Goal: Transaction & Acquisition: Purchase product/service

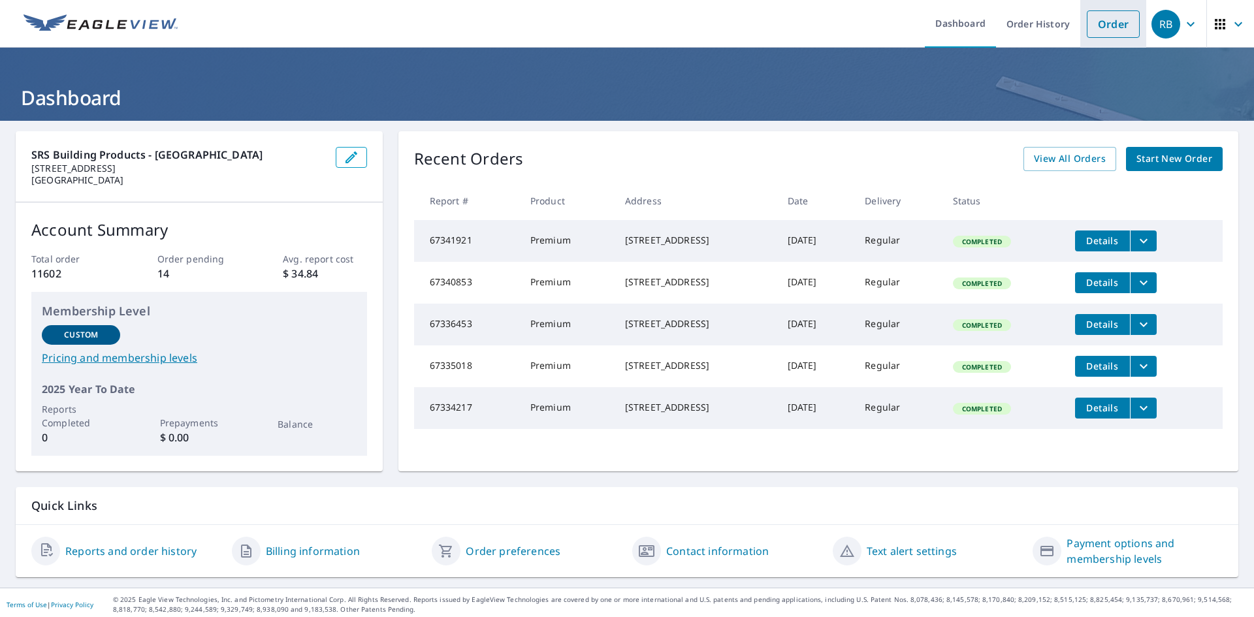
click at [1101, 18] on link "Order" at bounding box center [1113, 23] width 53 height 27
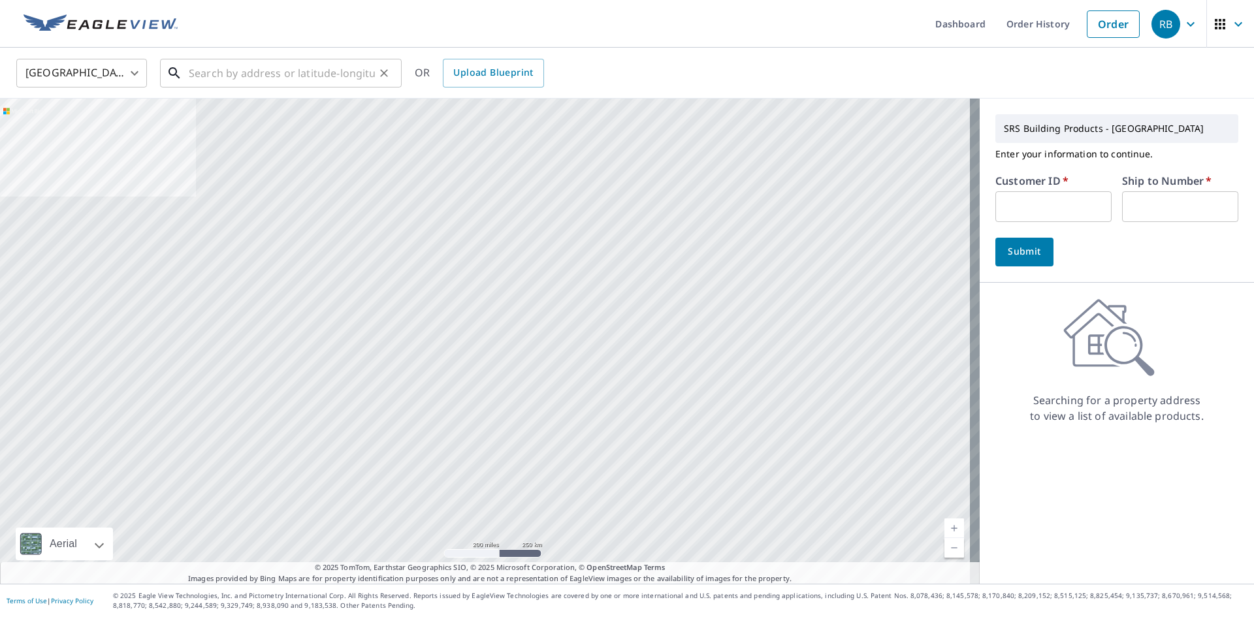
click at [300, 80] on input "text" at bounding box center [282, 73] width 186 height 37
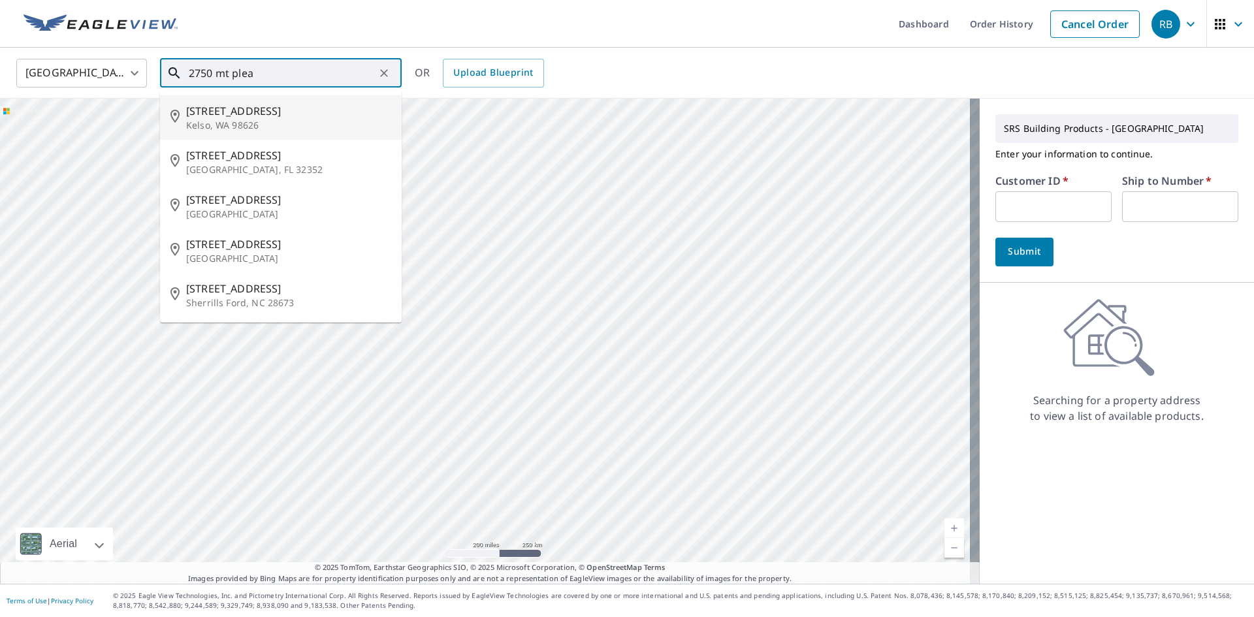
click at [272, 110] on span "[STREET_ADDRESS]" at bounding box center [288, 111] width 205 height 16
type input "[STREET_ADDRESS]"
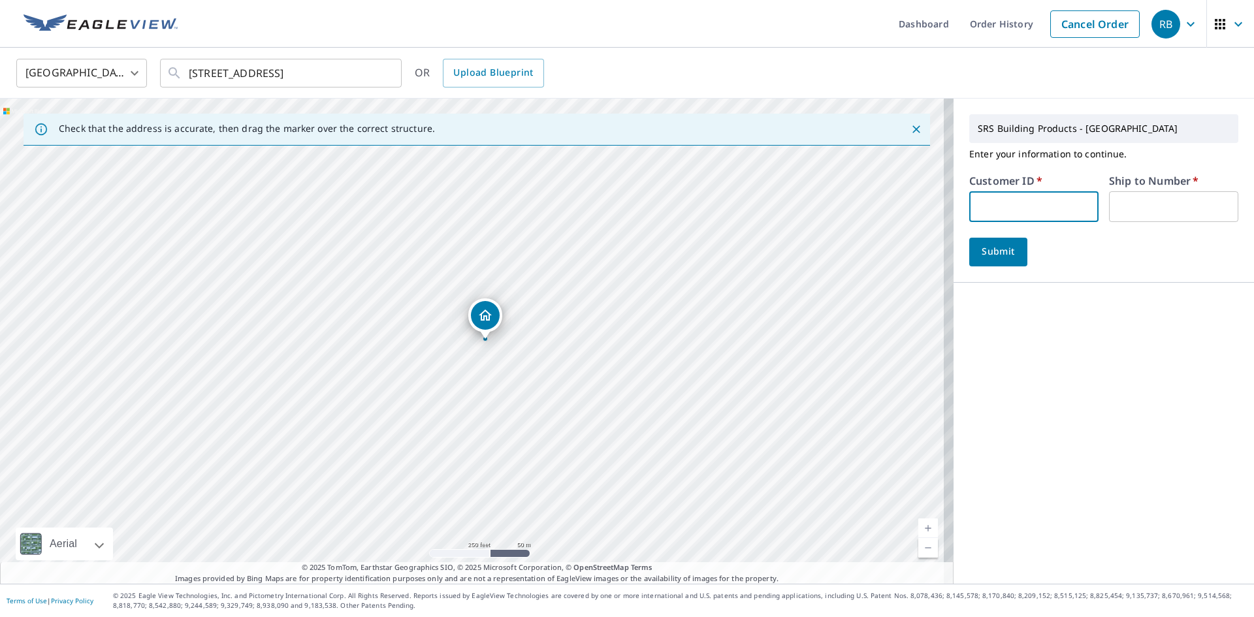
click at [1061, 206] on input "text" at bounding box center [1033, 206] width 129 height 31
type input "IDE324"
drag, startPoint x: 1132, startPoint y: 208, endPoint x: 1137, endPoint y: 215, distance: 8.4
click at [1132, 208] on input "text" at bounding box center [1173, 206] width 129 height 31
type input "1"
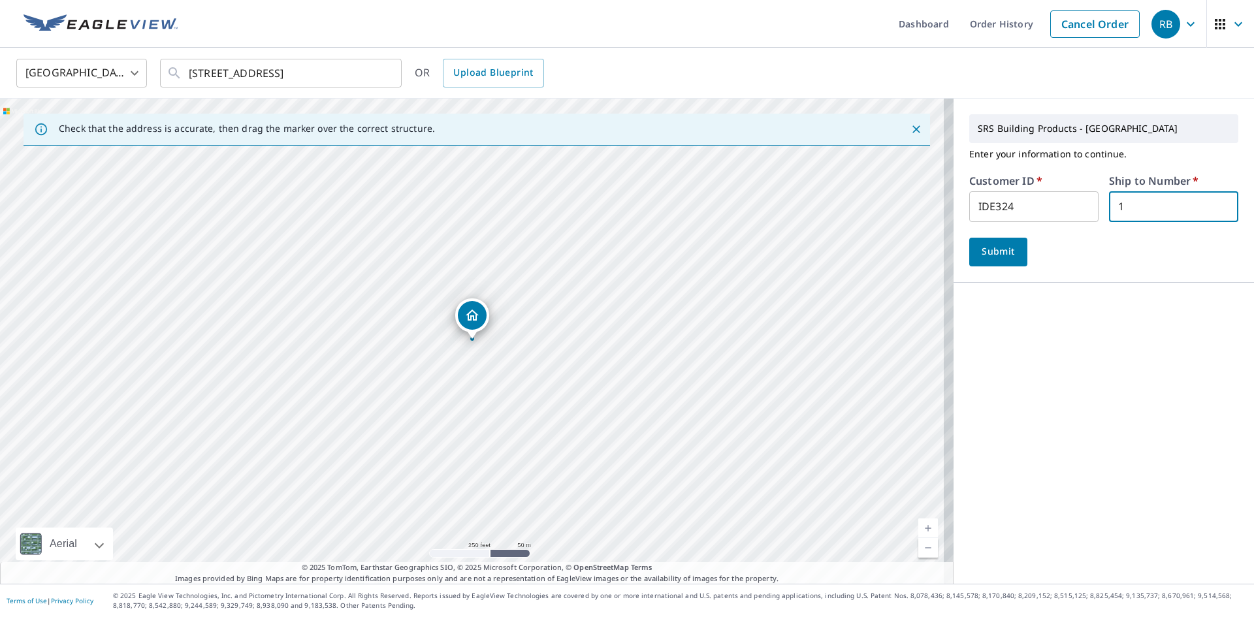
click at [980, 244] on span "Submit" at bounding box center [998, 252] width 37 height 16
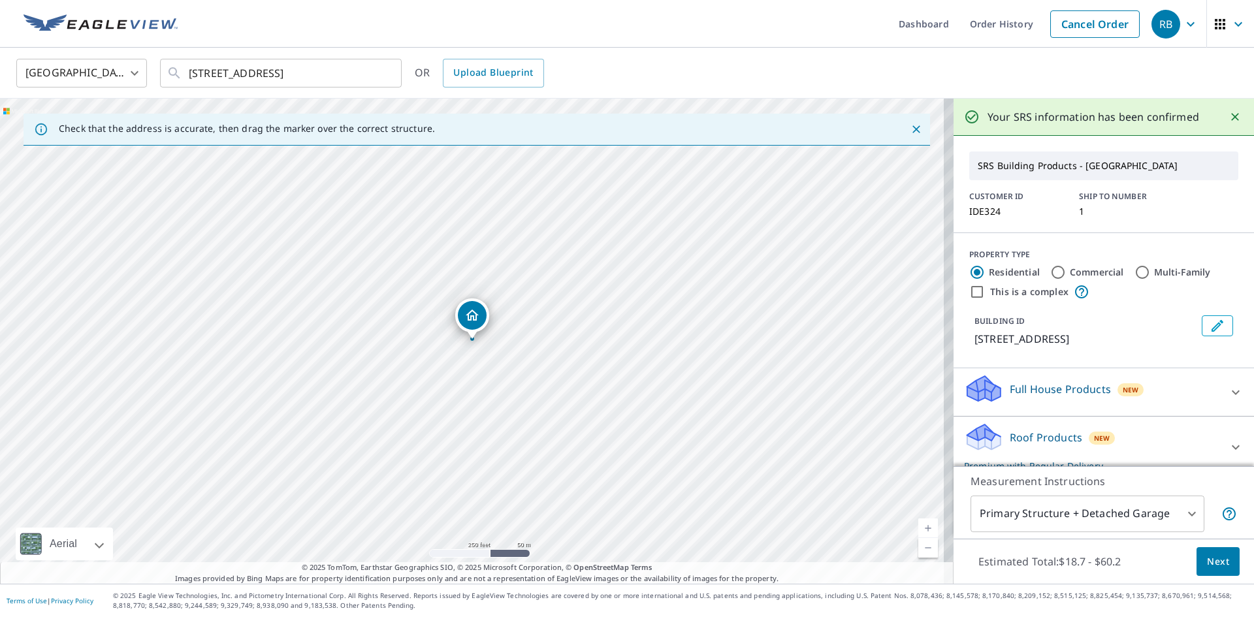
click at [1214, 561] on span "Next" at bounding box center [1218, 562] width 22 height 16
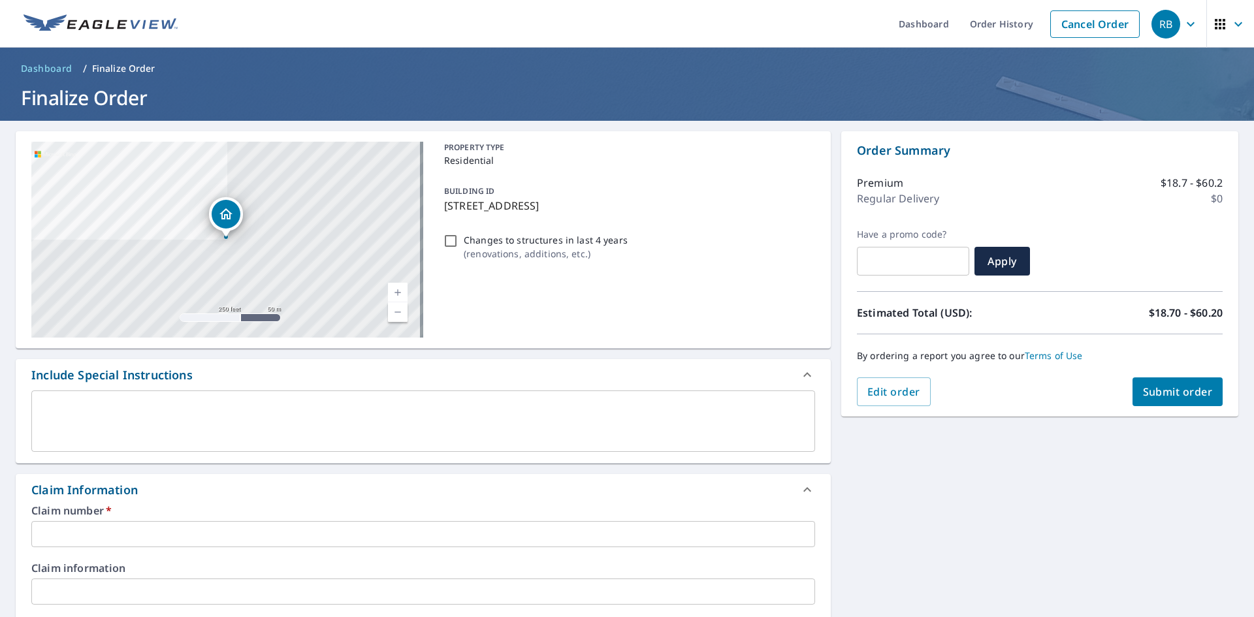
drag, startPoint x: 562, startPoint y: 204, endPoint x: 442, endPoint y: 204, distance: 119.5
click at [444, 204] on p "[STREET_ADDRESS]" at bounding box center [627, 206] width 366 height 16
checkbox input "true"
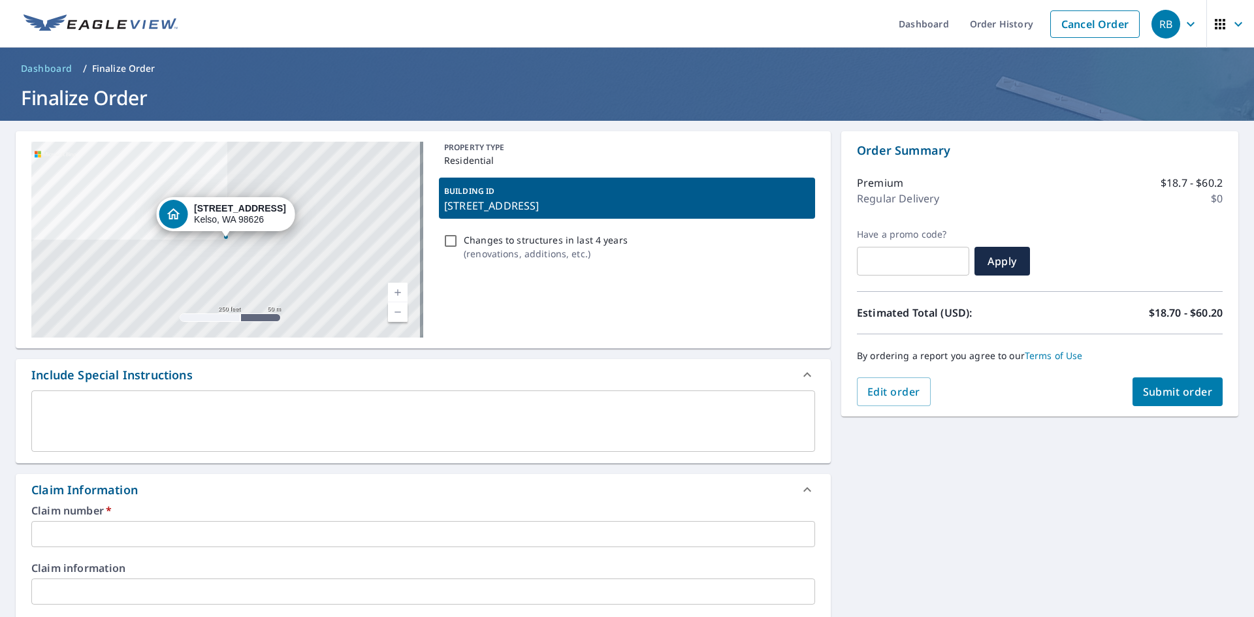
copy p "[STREET_ADDRESS]"
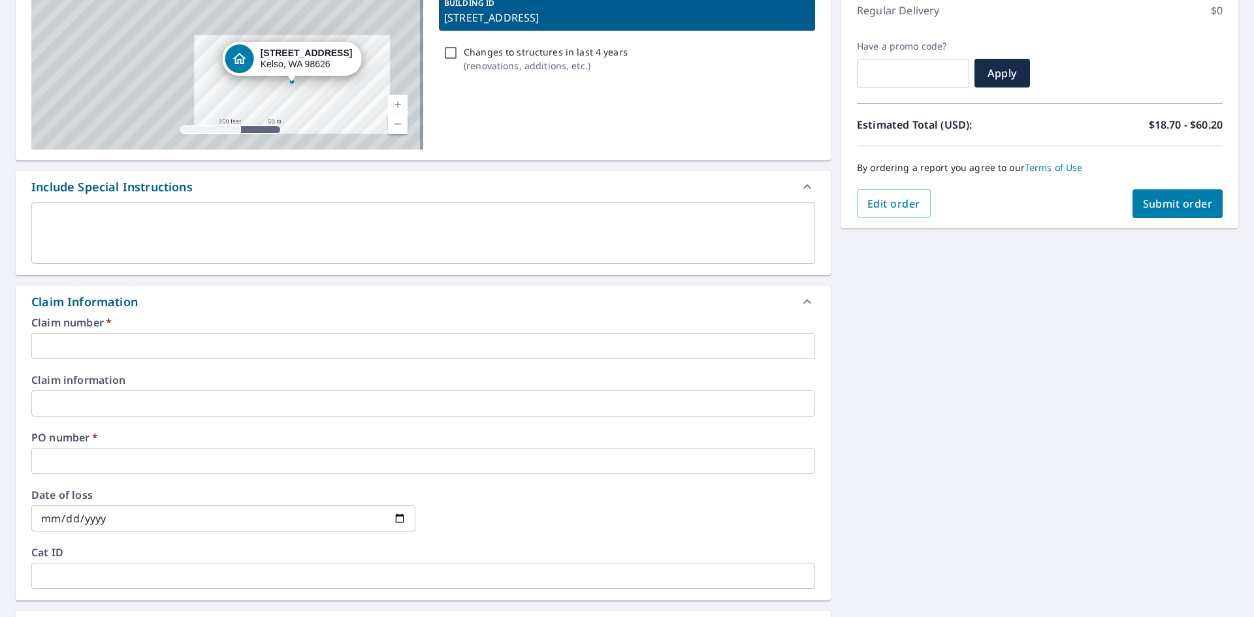
scroll to position [196, 0]
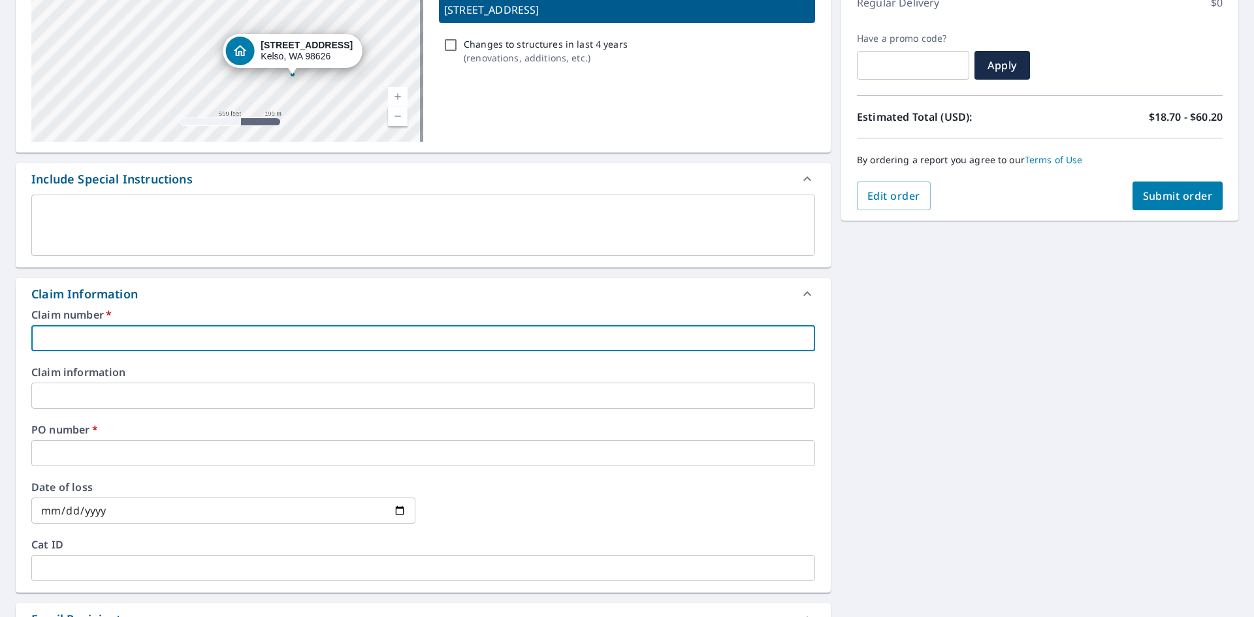
click at [141, 334] on input "text" at bounding box center [423, 338] width 784 height 26
paste input "[STREET_ADDRESS]"
type input "[STREET_ADDRESS]"
checkbox input "true"
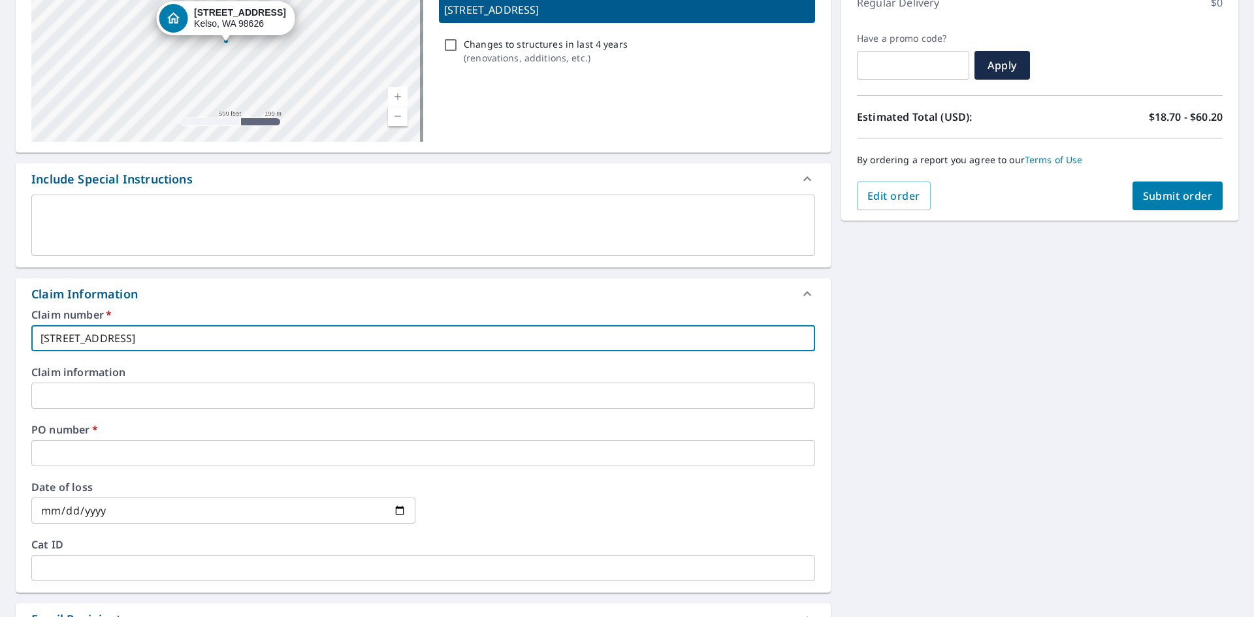
type input "[STREET_ADDRESS]"
click at [103, 449] on input "text" at bounding box center [423, 453] width 784 height 26
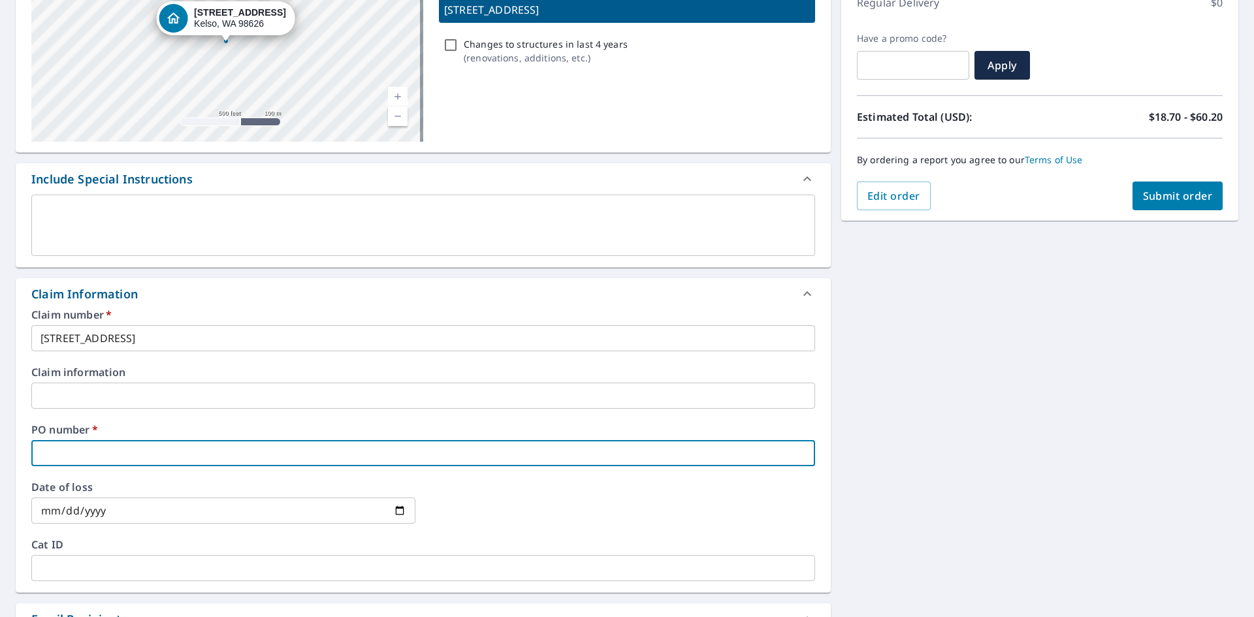
paste input "[STREET_ADDRESS]"
type input "[STREET_ADDRESS]"
checkbox input "true"
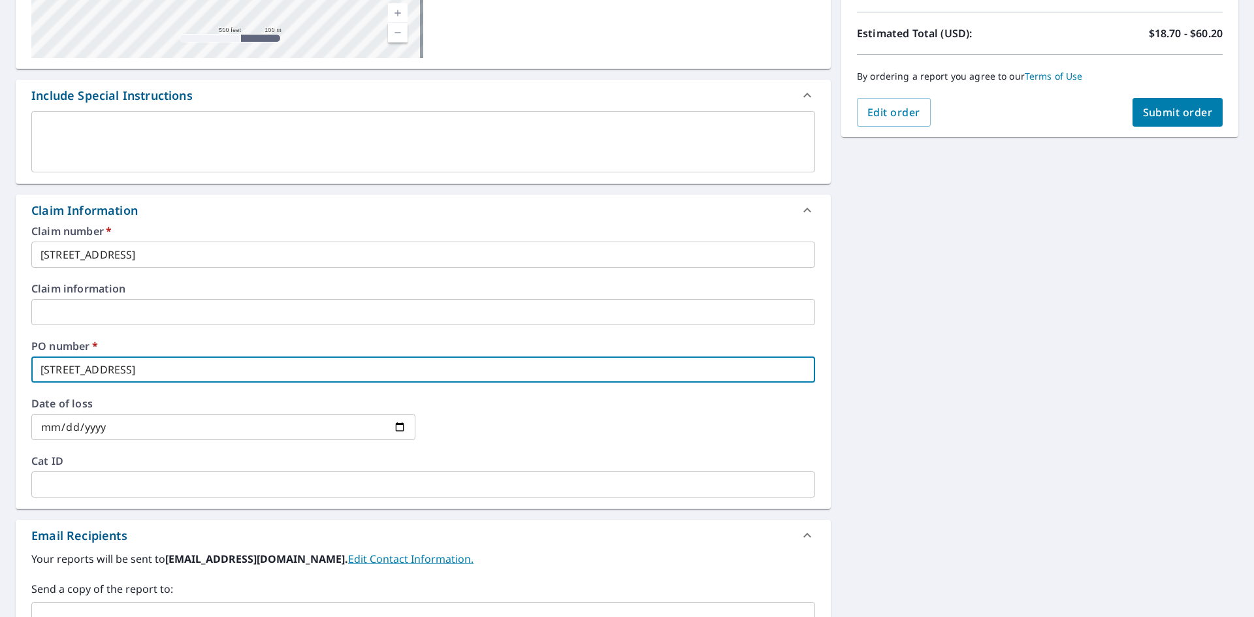
scroll to position [495, 0]
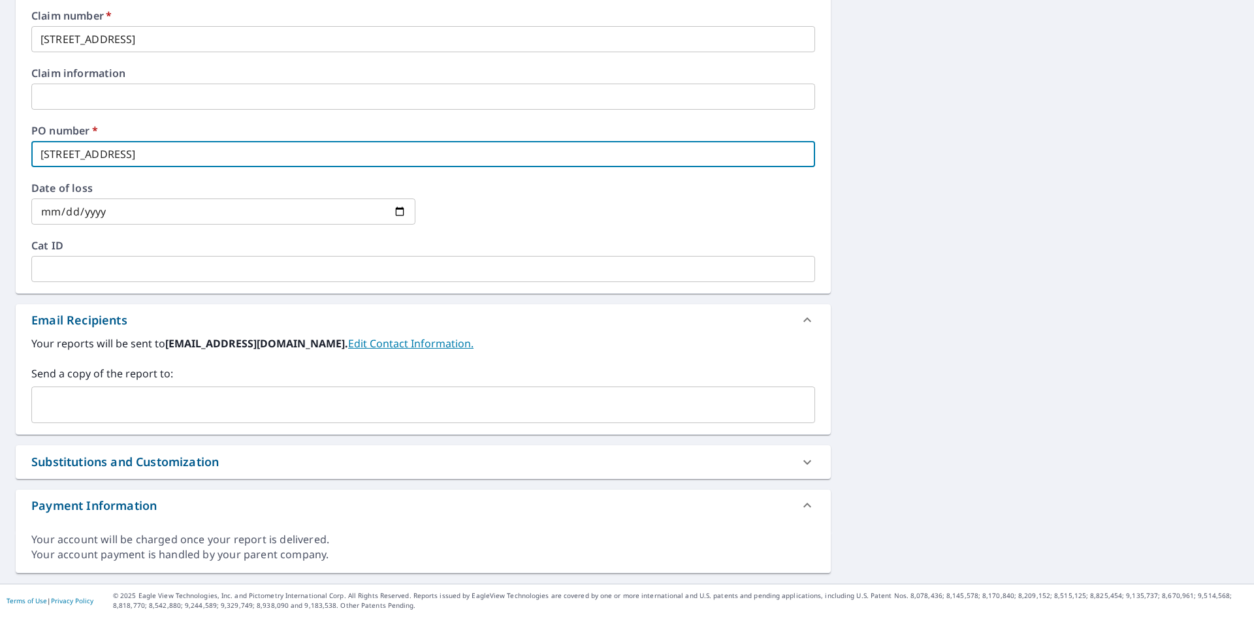
type input "[STREET_ADDRESS]"
click at [82, 394] on input "text" at bounding box center [413, 405] width 753 height 25
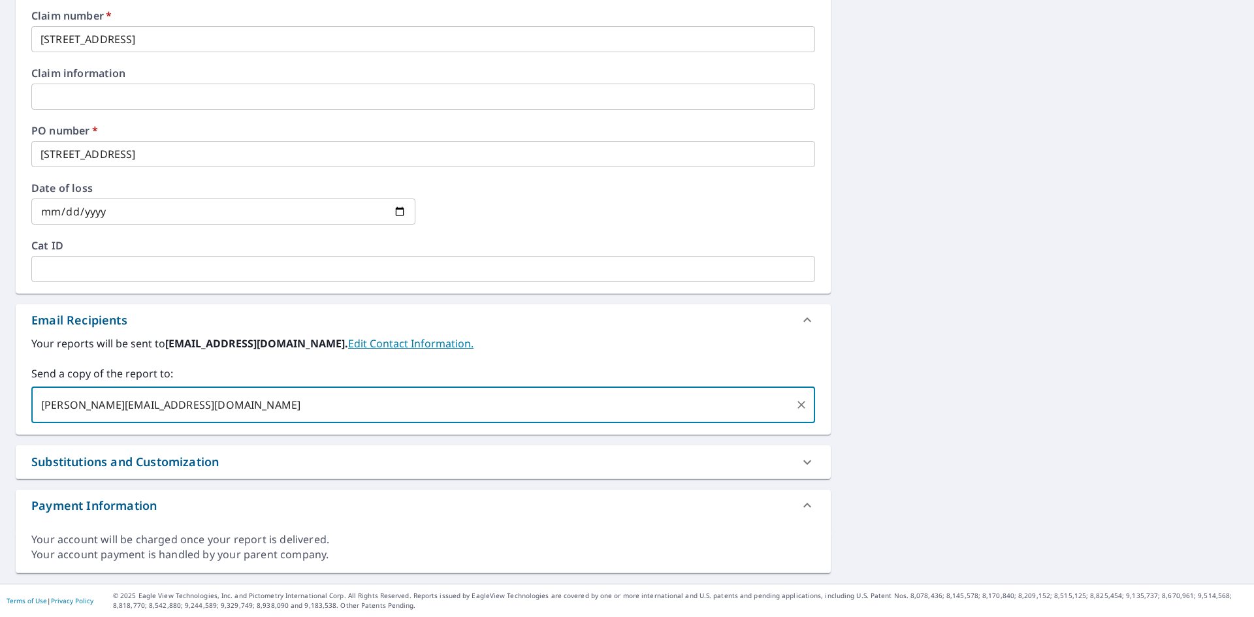
type input "[PERSON_NAME][EMAIL_ADDRESS][DOMAIN_NAME]"
checkbox input "true"
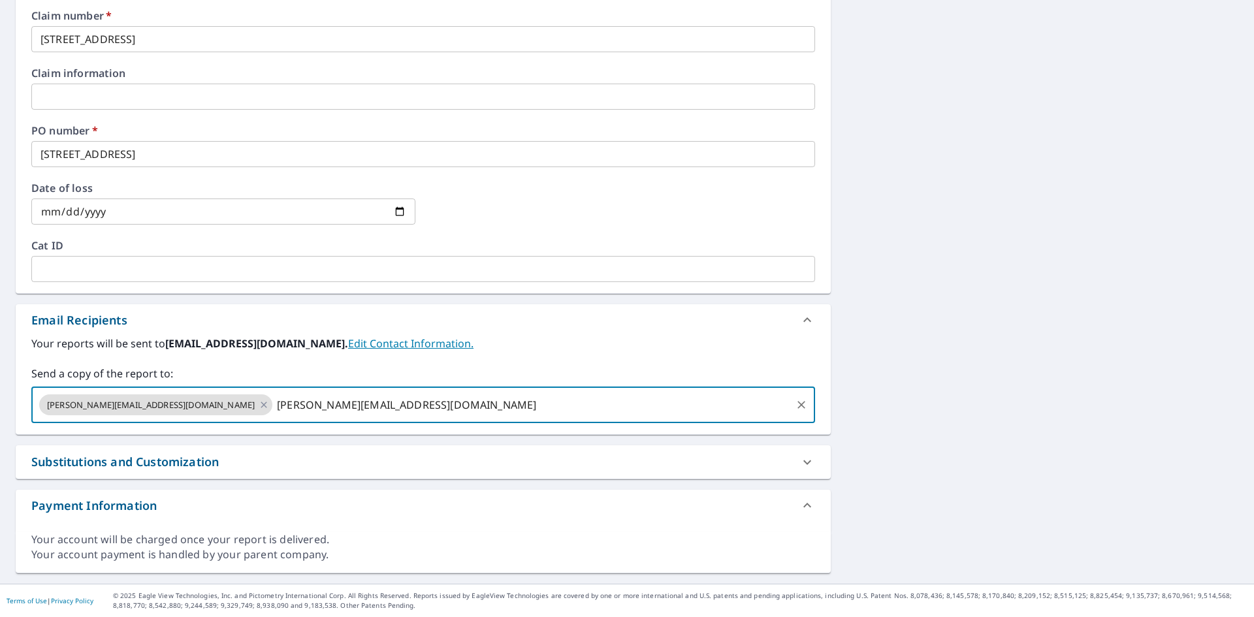
type input "[PERSON_NAME][EMAIL_ADDRESS][DOMAIN_NAME]"
checkbox input "true"
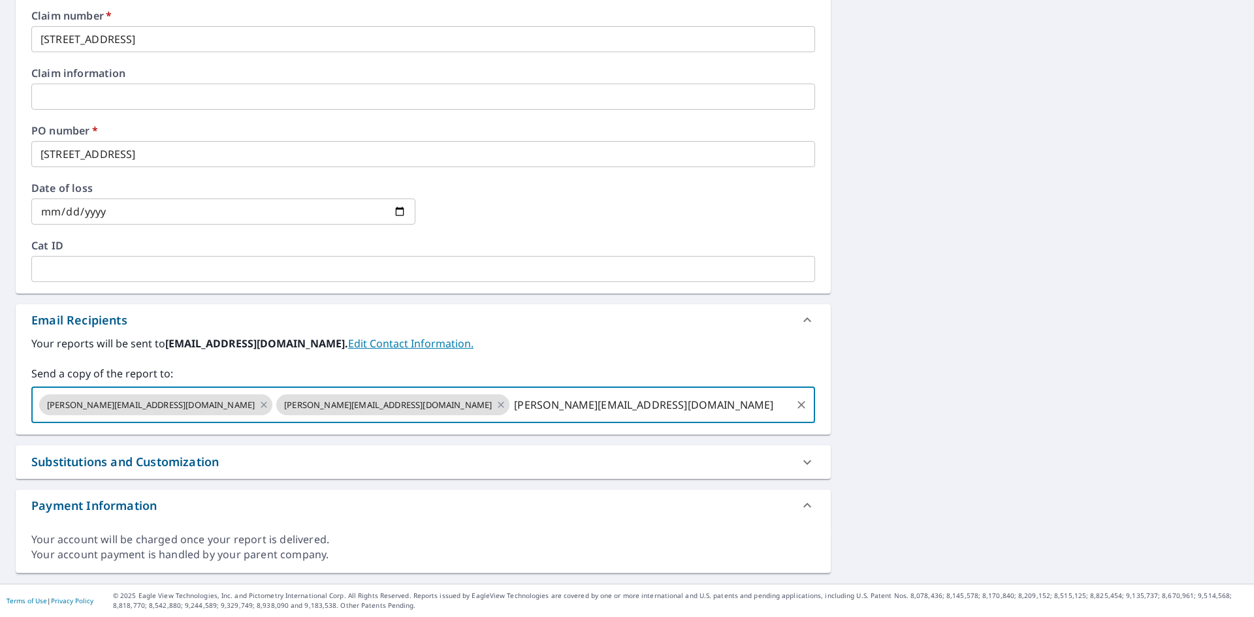
type input "[PERSON_NAME][EMAIL_ADDRESS][DOMAIN_NAME]"
checkbox input "true"
type input "[PERSON_NAME][EMAIL_ADDRESS][PERSON_NAME][DOMAIN_NAME]"
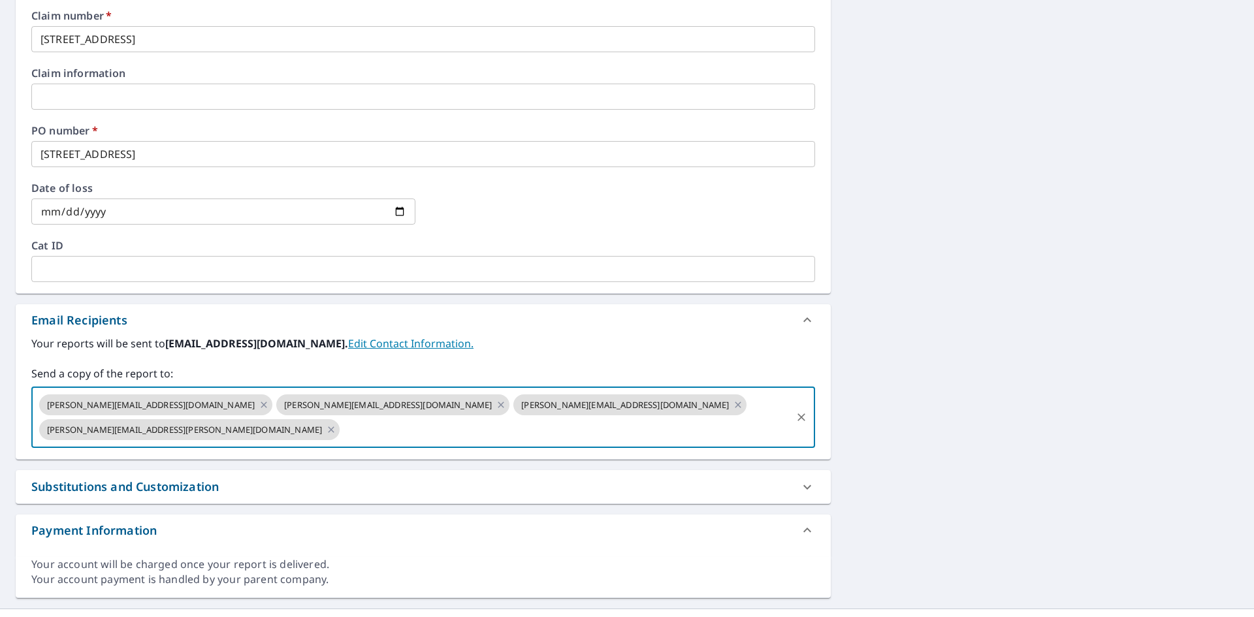
scroll to position [0, 0]
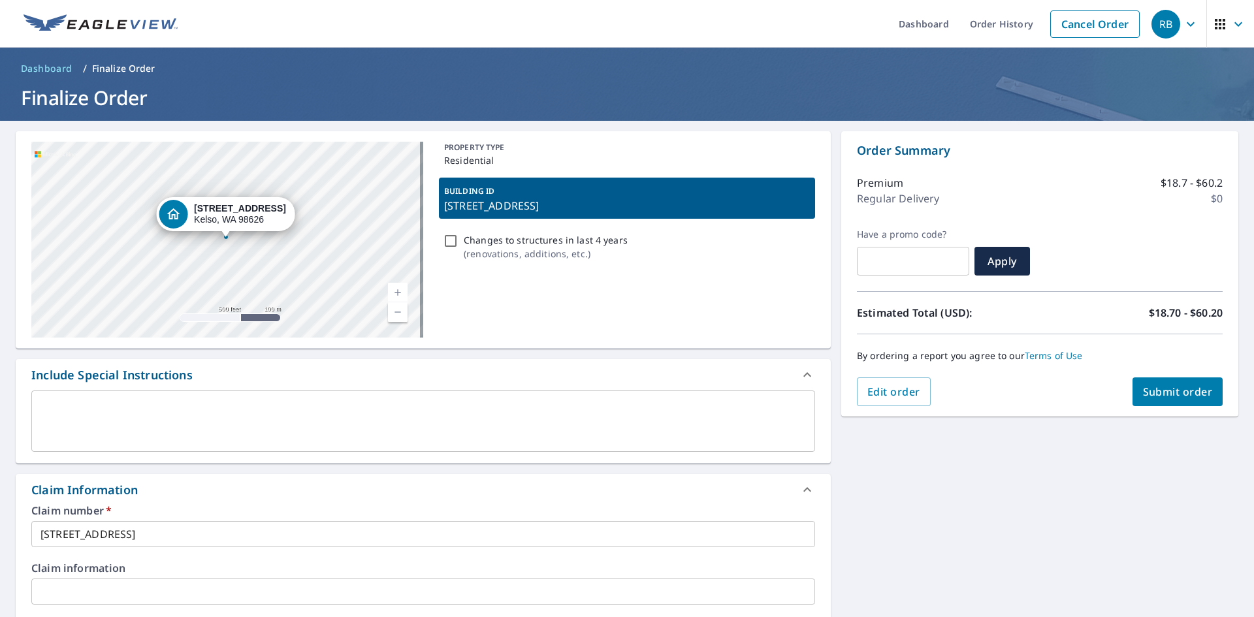
click at [1159, 391] on span "Submit order" at bounding box center [1178, 392] width 70 height 14
checkbox input "true"
